Goal: Navigation & Orientation: Find specific page/section

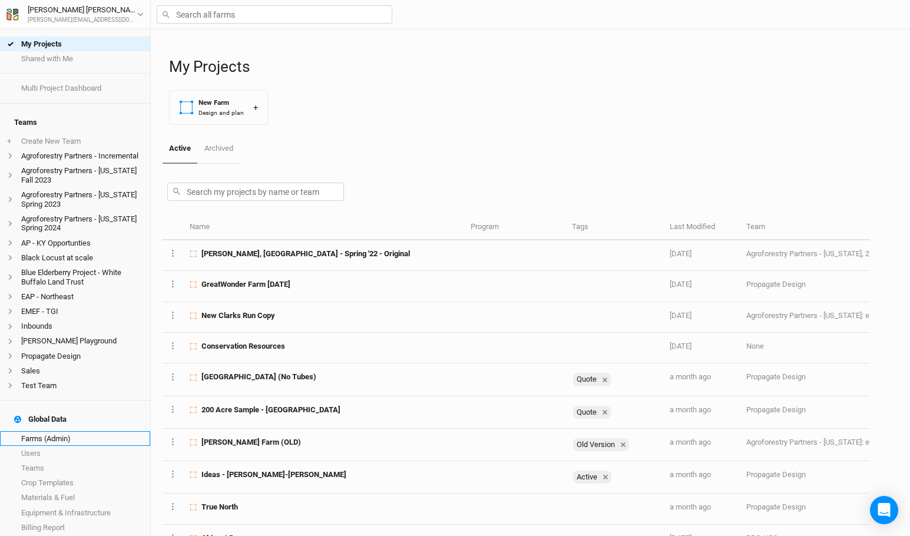
click at [81, 431] on link "Farms (Admin)" at bounding box center [75, 438] width 150 height 15
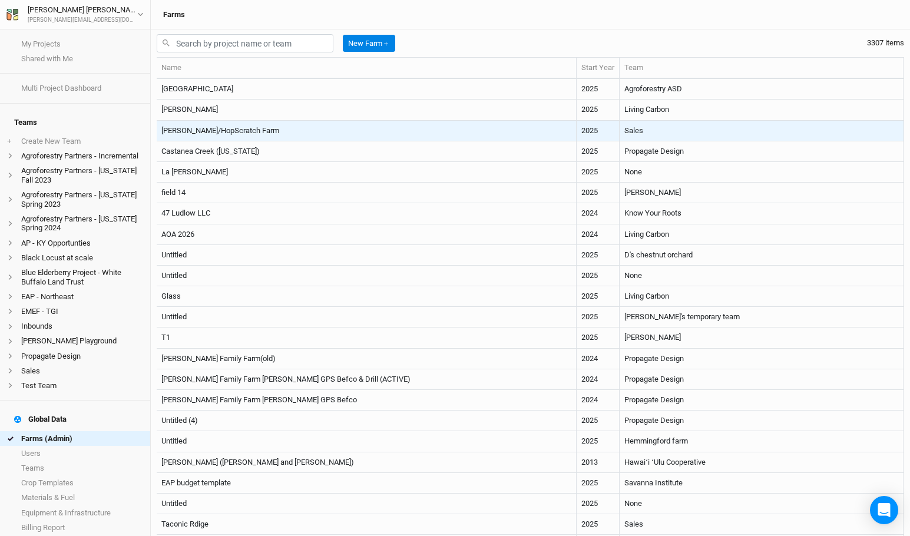
click at [577, 133] on td "2025" at bounding box center [598, 131] width 43 height 21
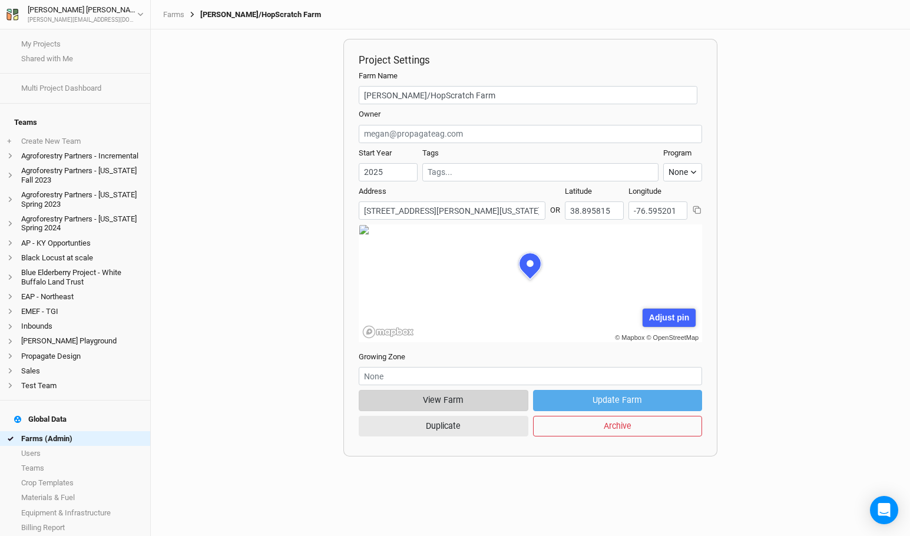
click at [446, 408] on button "View Farm" at bounding box center [443, 400] width 169 height 21
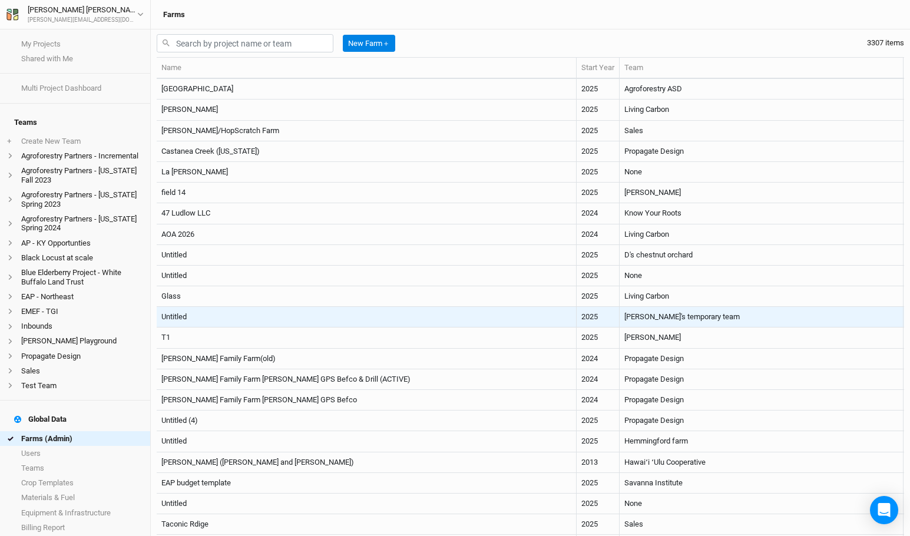
click at [577, 313] on td "2025" at bounding box center [598, 317] width 43 height 21
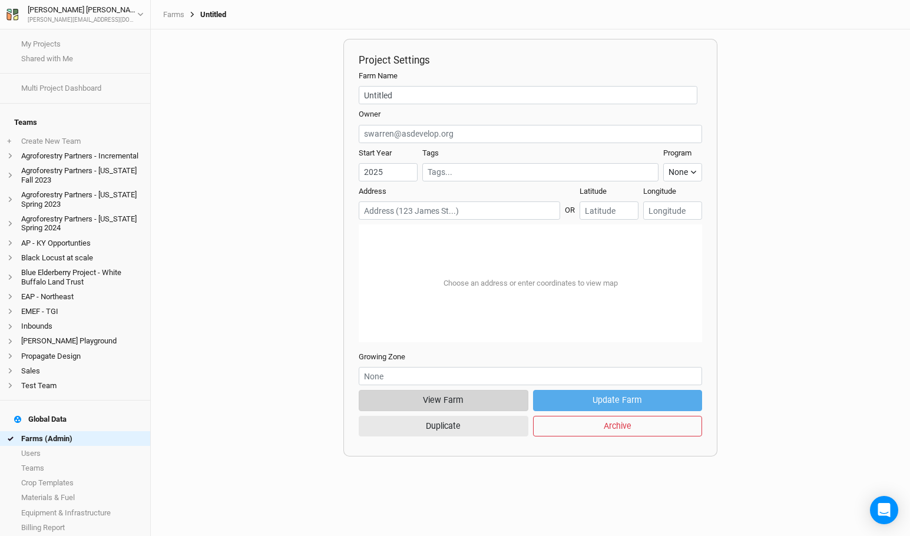
click at [455, 396] on button "View Farm" at bounding box center [443, 400] width 169 height 21
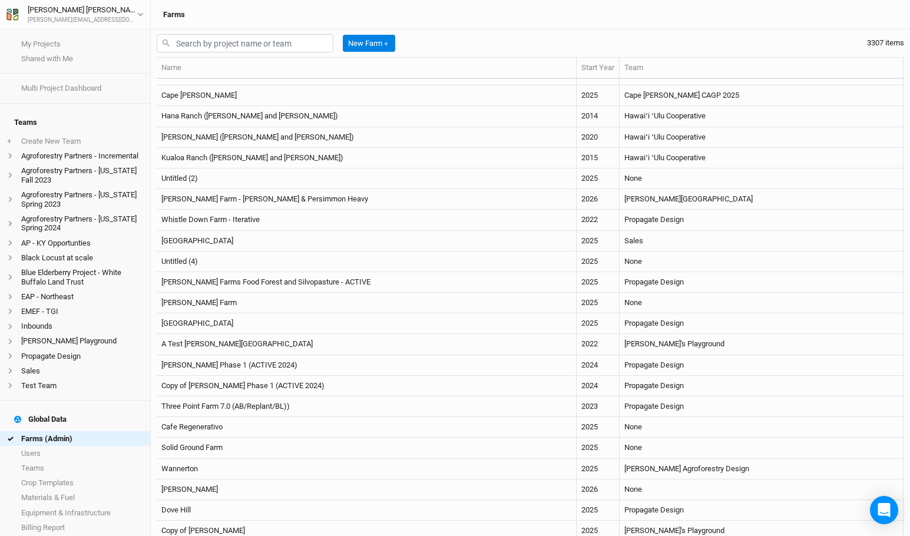
scroll to position [658, 0]
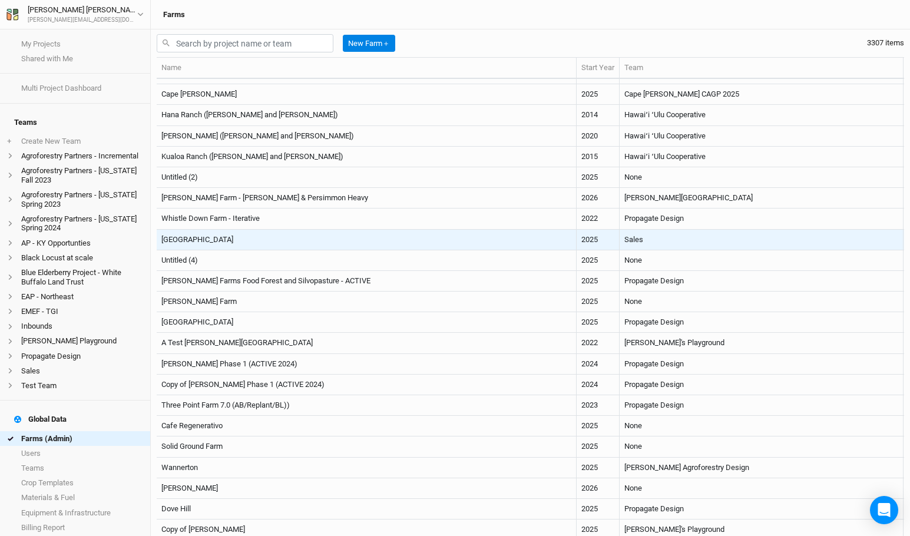
click at [364, 234] on td "Kings Rest Farm" at bounding box center [367, 240] width 420 height 21
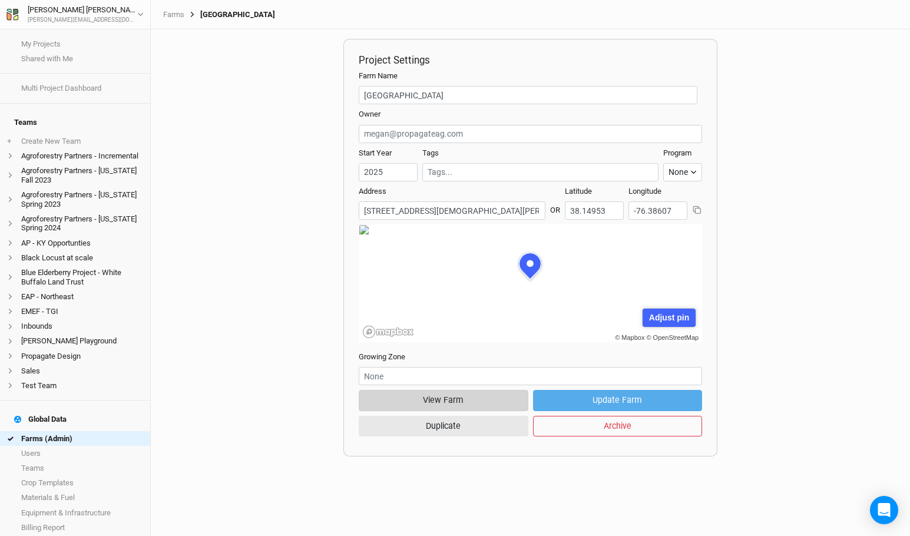
scroll to position [59, 171]
click at [468, 400] on button "View Farm" at bounding box center [443, 400] width 169 height 21
